Goal: Information Seeking & Learning: Learn about a topic

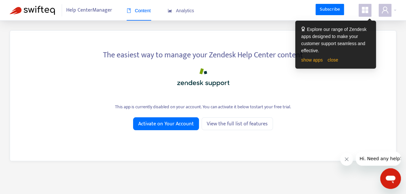
click at [157, 92] on div "The easiest way to manage your Zendesk Help Center content This app is currentl…" at bounding box center [203, 95] width 386 height 131
click at [331, 60] on link "close" at bounding box center [332, 59] width 11 height 5
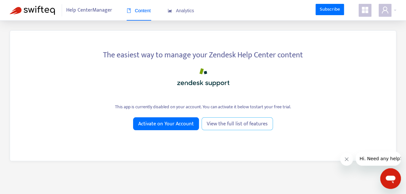
click at [253, 126] on span "View the full list of features" at bounding box center [237, 124] width 61 height 8
click at [181, 11] on span "Analytics" at bounding box center [181, 10] width 26 height 5
click at [138, 13] on span "Content" at bounding box center [139, 10] width 24 height 5
click at [95, 12] on span "Help Center Manager" at bounding box center [89, 10] width 46 height 12
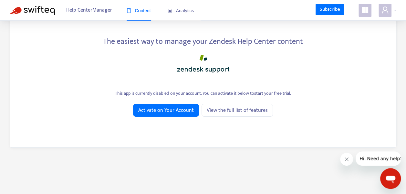
scroll to position [21, 0]
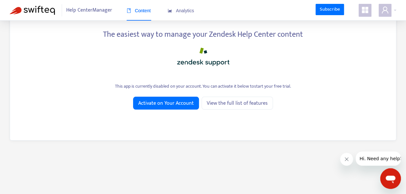
click at [364, 10] on icon "appstore" at bounding box center [365, 10] width 8 height 8
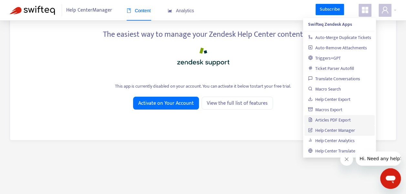
click at [342, 121] on link "Articles PDF Export" at bounding box center [329, 120] width 43 height 7
click at [326, 34] on link "Auto-Merge Duplicate Tickets" at bounding box center [339, 37] width 63 height 7
